Goal: Task Accomplishment & Management: Manage account settings

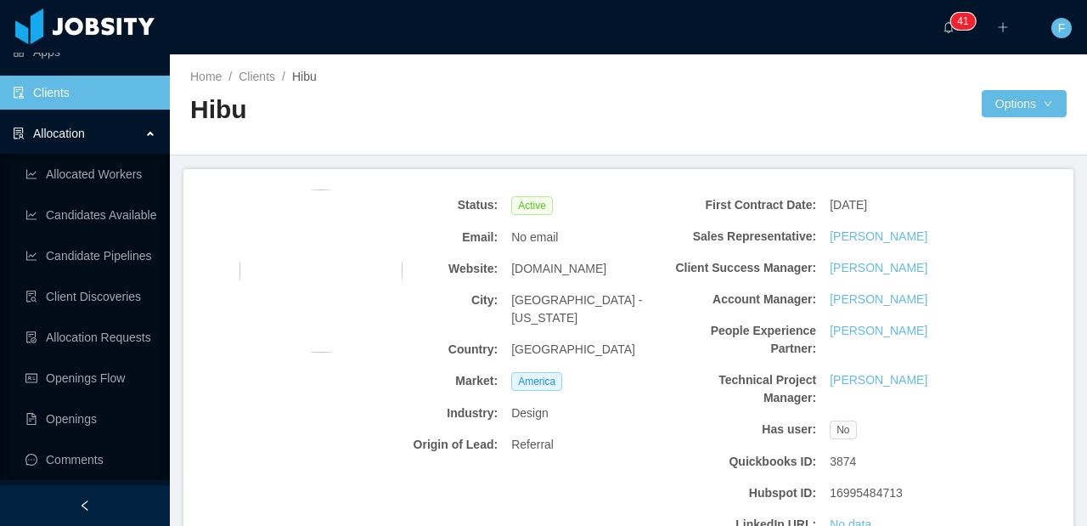
scroll to position [381, 0]
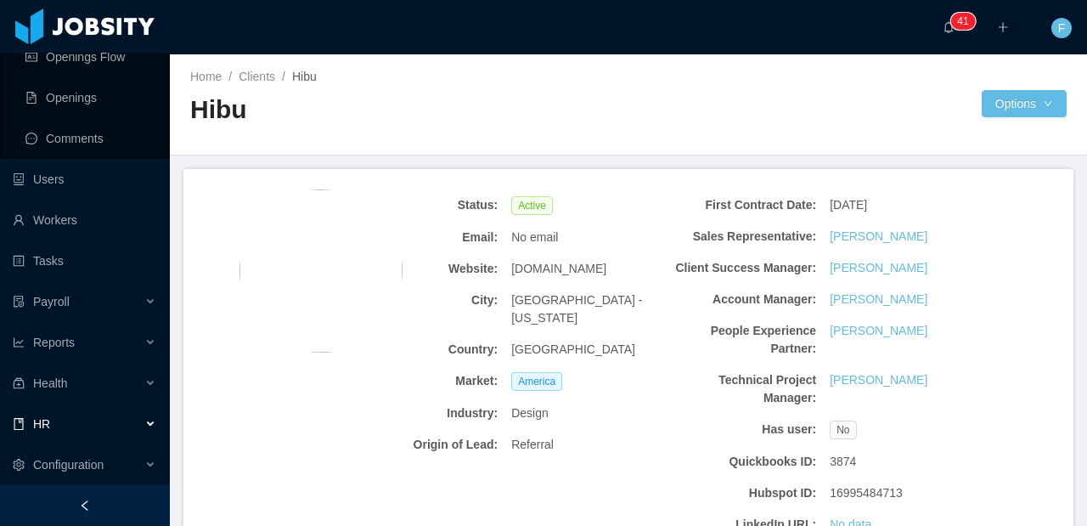
click at [54, 439] on div "HR" at bounding box center [85, 424] width 170 height 34
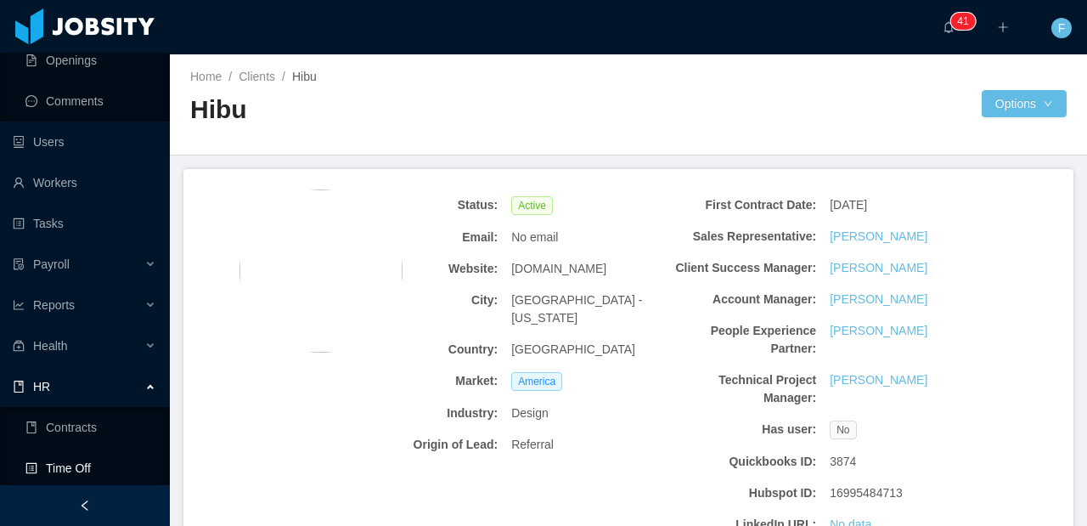
scroll to position [504, 0]
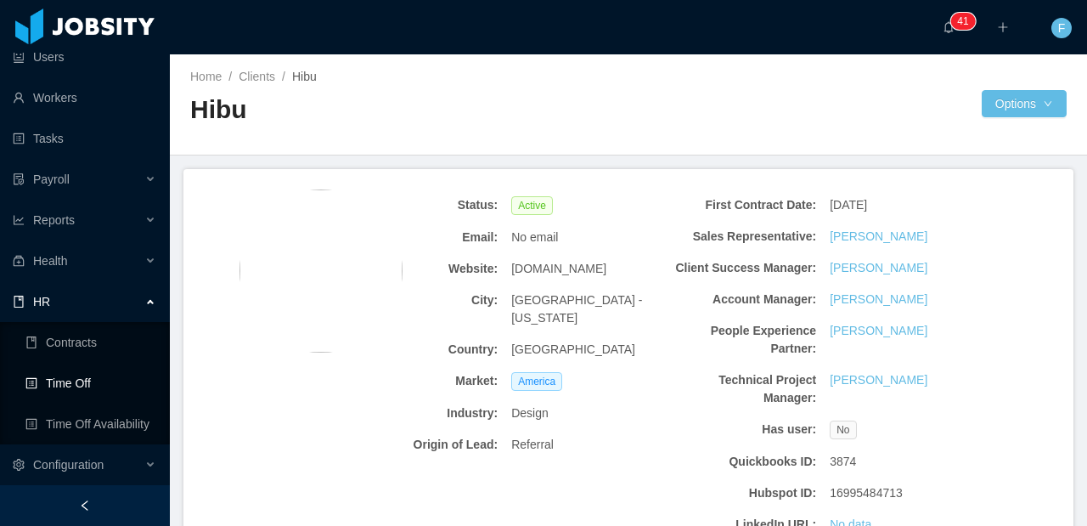
click at [70, 395] on link "Time Off" at bounding box center [90, 383] width 131 height 34
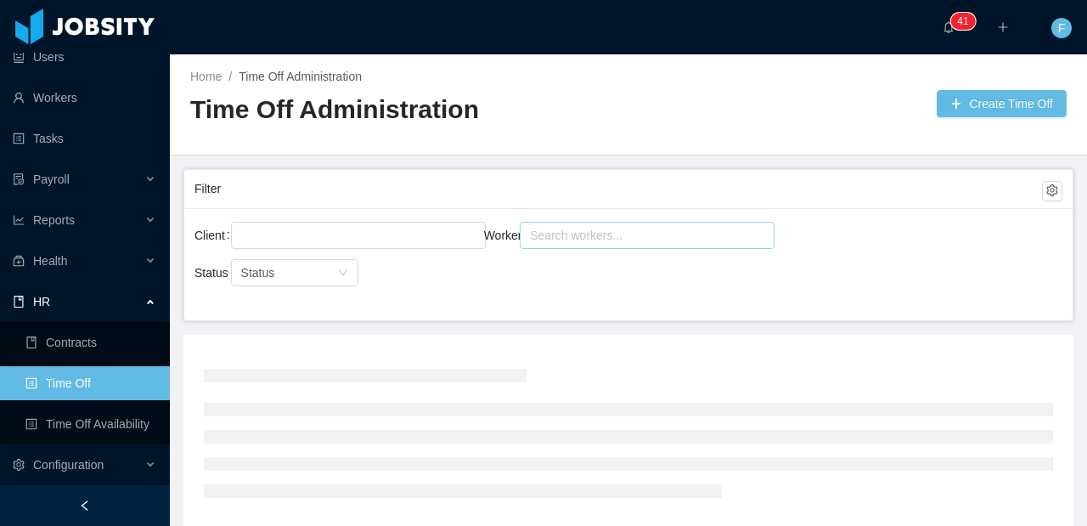
click at [591, 237] on div "Search workers..." at bounding box center [639, 235] width 219 height 17
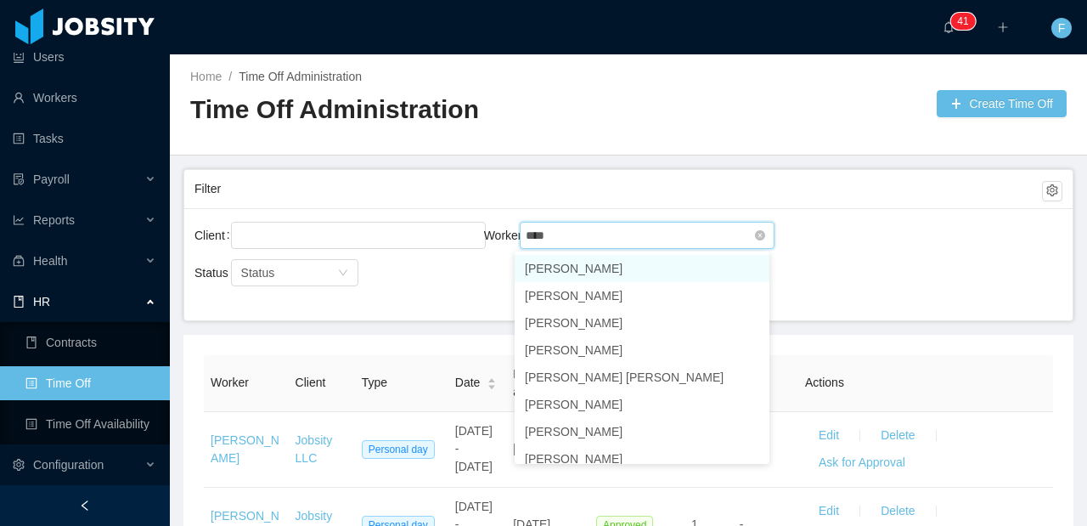
type input "*****"
click at [601, 262] on li "[PERSON_NAME]" at bounding box center [642, 268] width 255 height 27
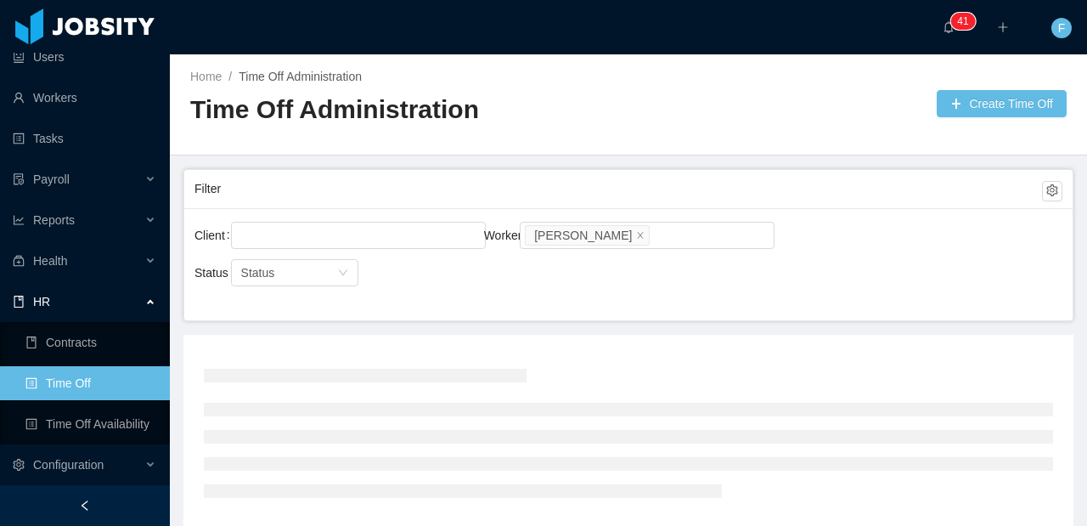
click at [803, 267] on div "Client Worker Search workers... [PERSON_NAME]" at bounding box center [629, 245] width 868 height 54
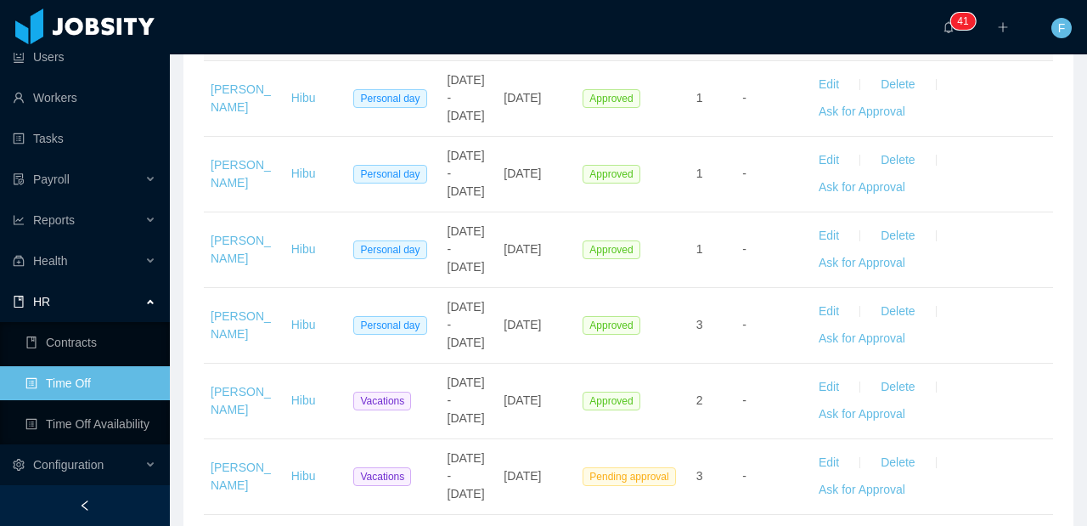
scroll to position [564, 0]
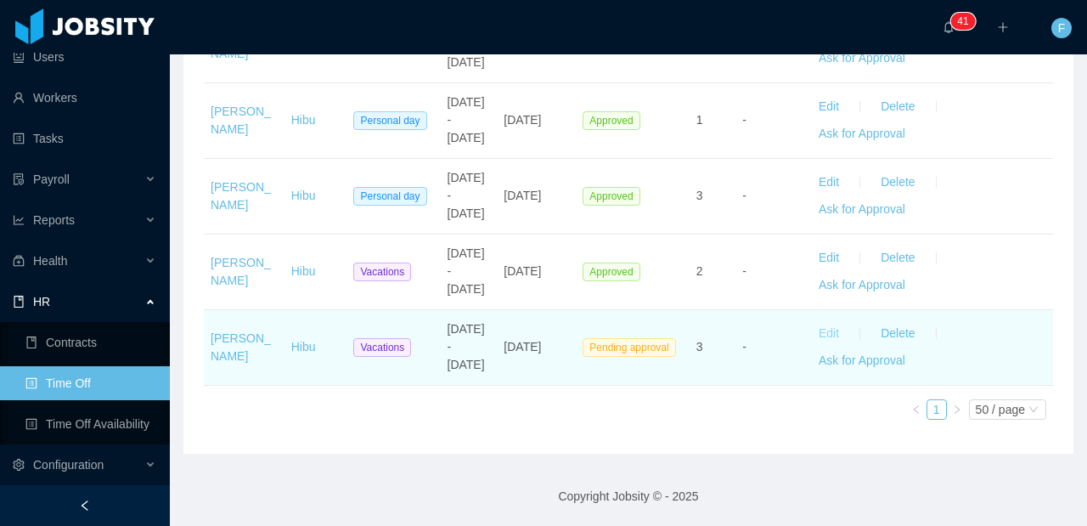
click at [809, 331] on button "Edit" at bounding box center [829, 333] width 48 height 27
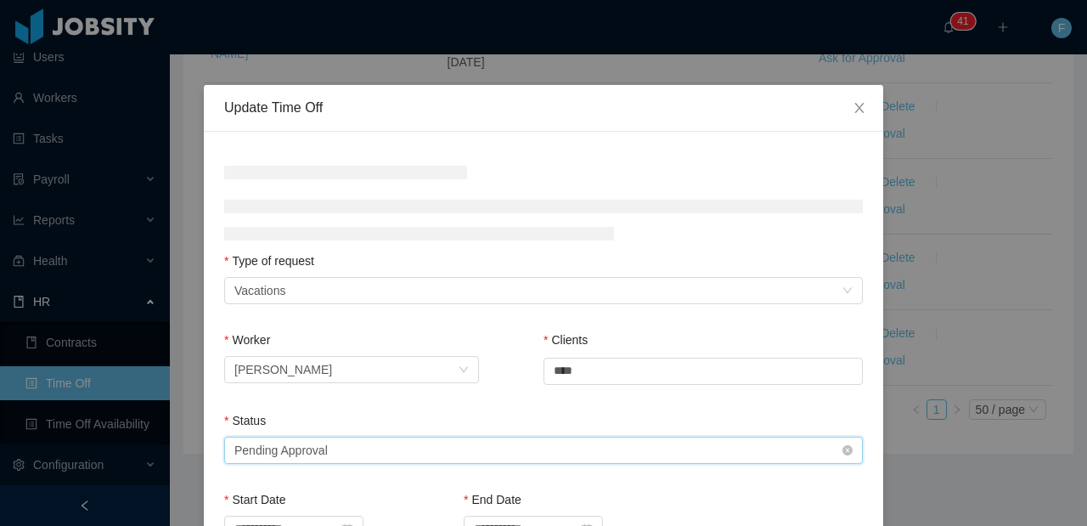
click at [499, 444] on div "Select status Pending Approval" at bounding box center [537, 449] width 607 height 25
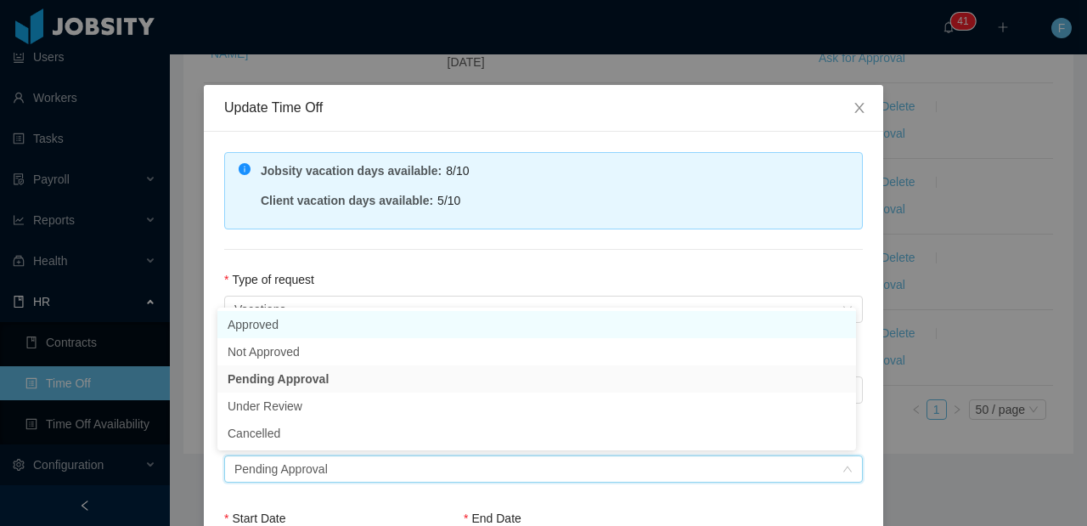
click at [353, 316] on li "Approved" at bounding box center [536, 324] width 639 height 27
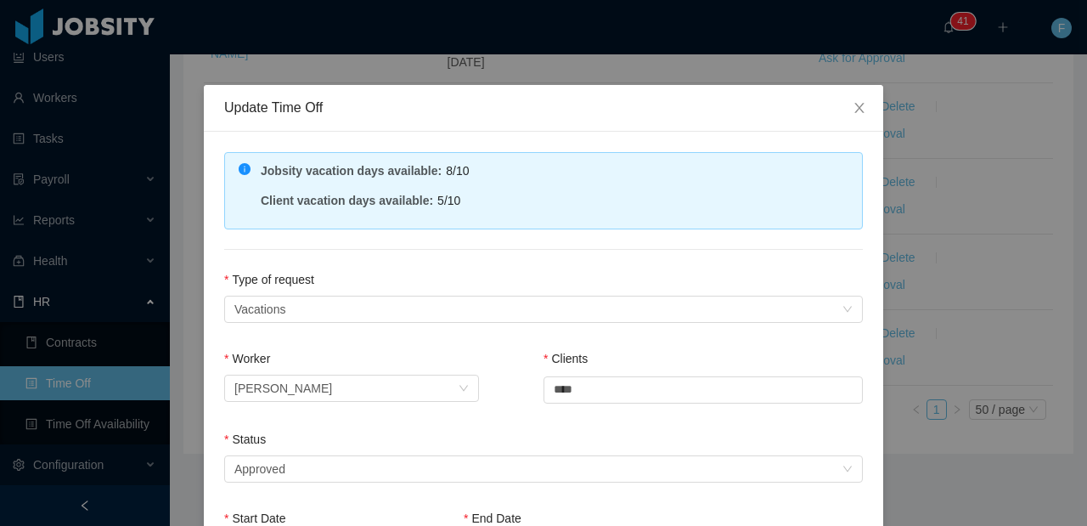
click at [391, 264] on div "**********" at bounding box center [543, 513] width 679 height 763
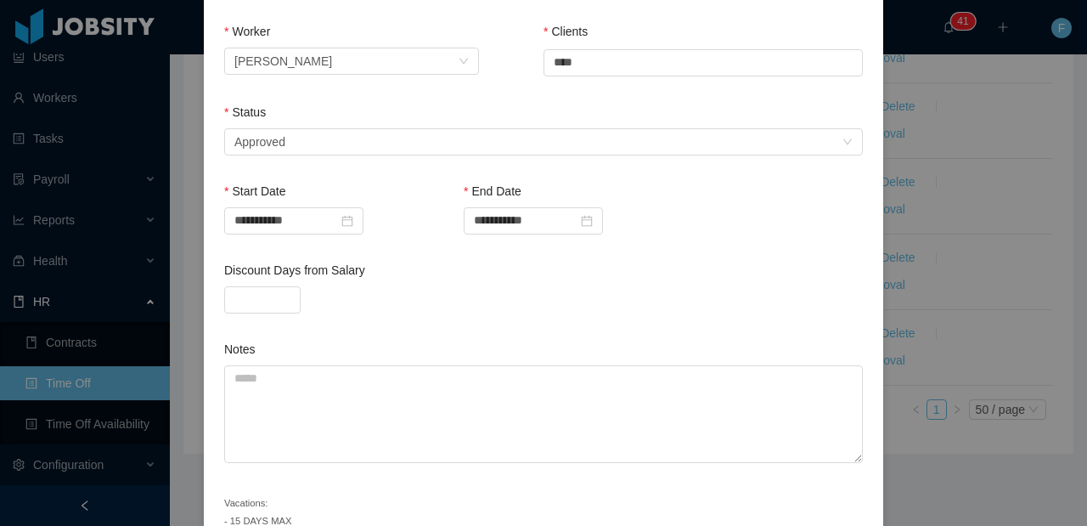
scroll to position [432, 0]
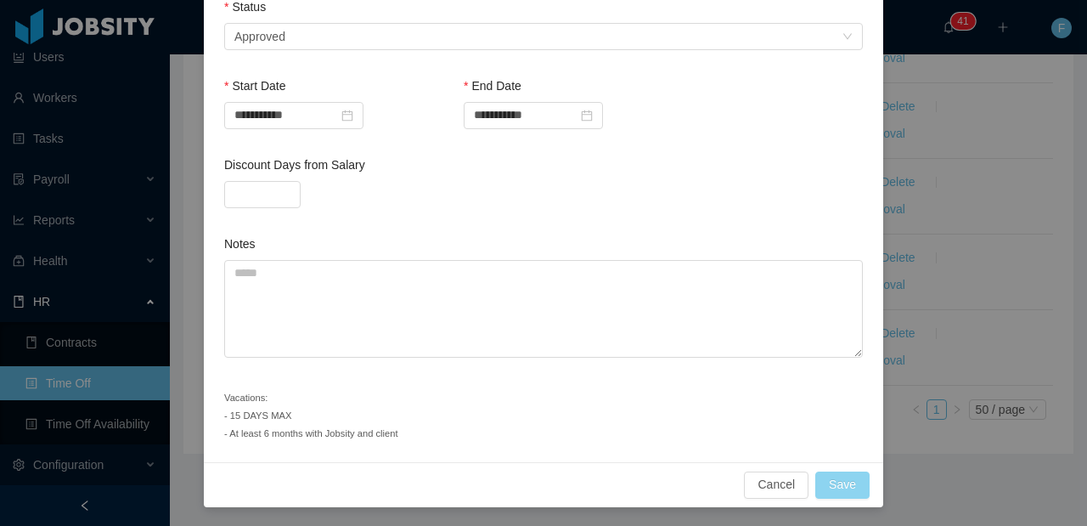
click at [831, 492] on button "Save" at bounding box center [842, 484] width 54 height 27
